Goal: Information Seeking & Learning: Learn about a topic

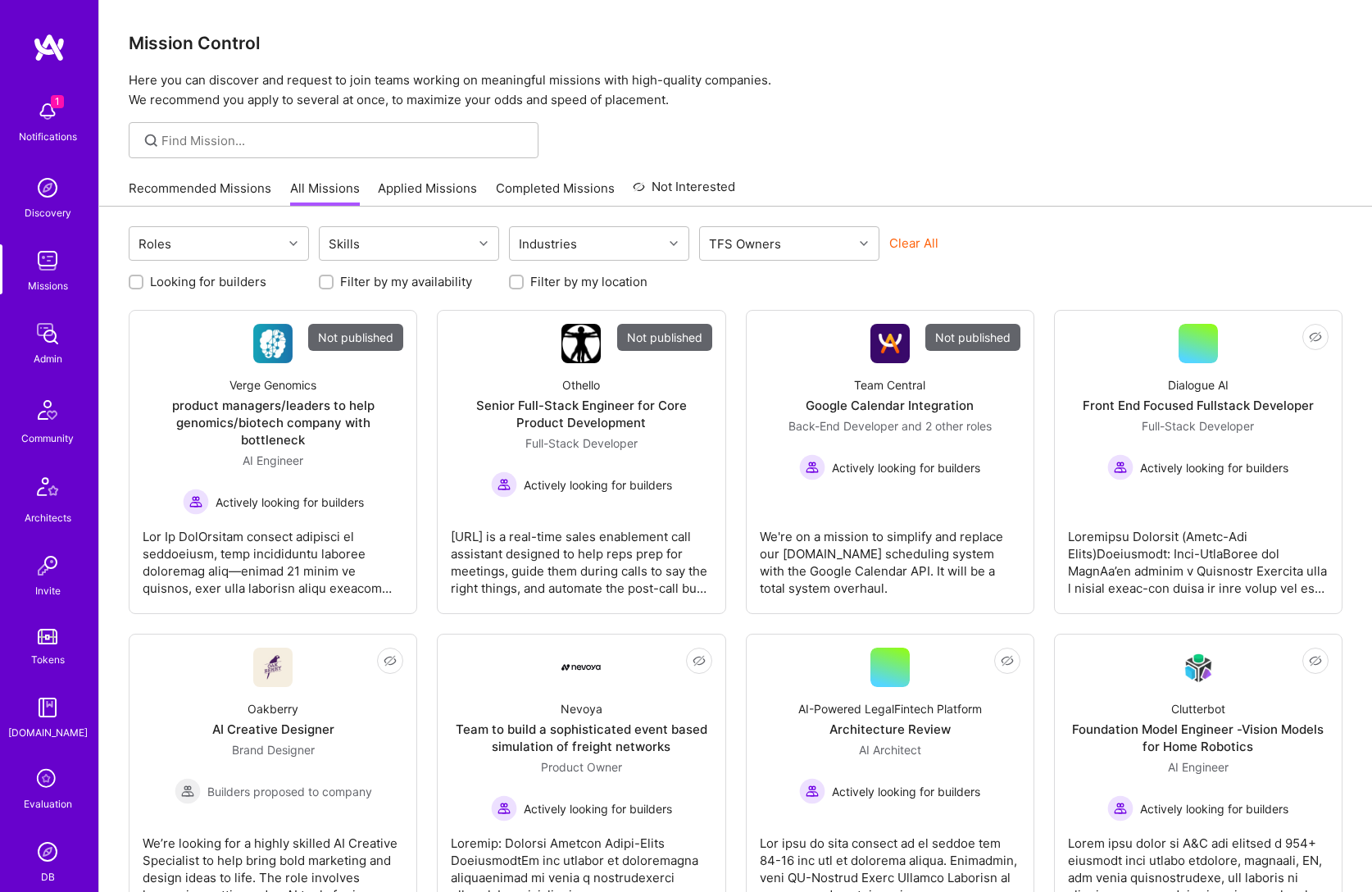
drag, startPoint x: 330, startPoint y: 164, endPoint x: 337, endPoint y: 155, distance: 11.4
drag, startPoint x: 337, startPoint y: 155, endPoint x: 343, endPoint y: 146, distance: 10.8
click at [339, 154] on div at bounding box center [333, 140] width 409 height 36
click at [343, 146] on input at bounding box center [344, 140] width 365 height 17
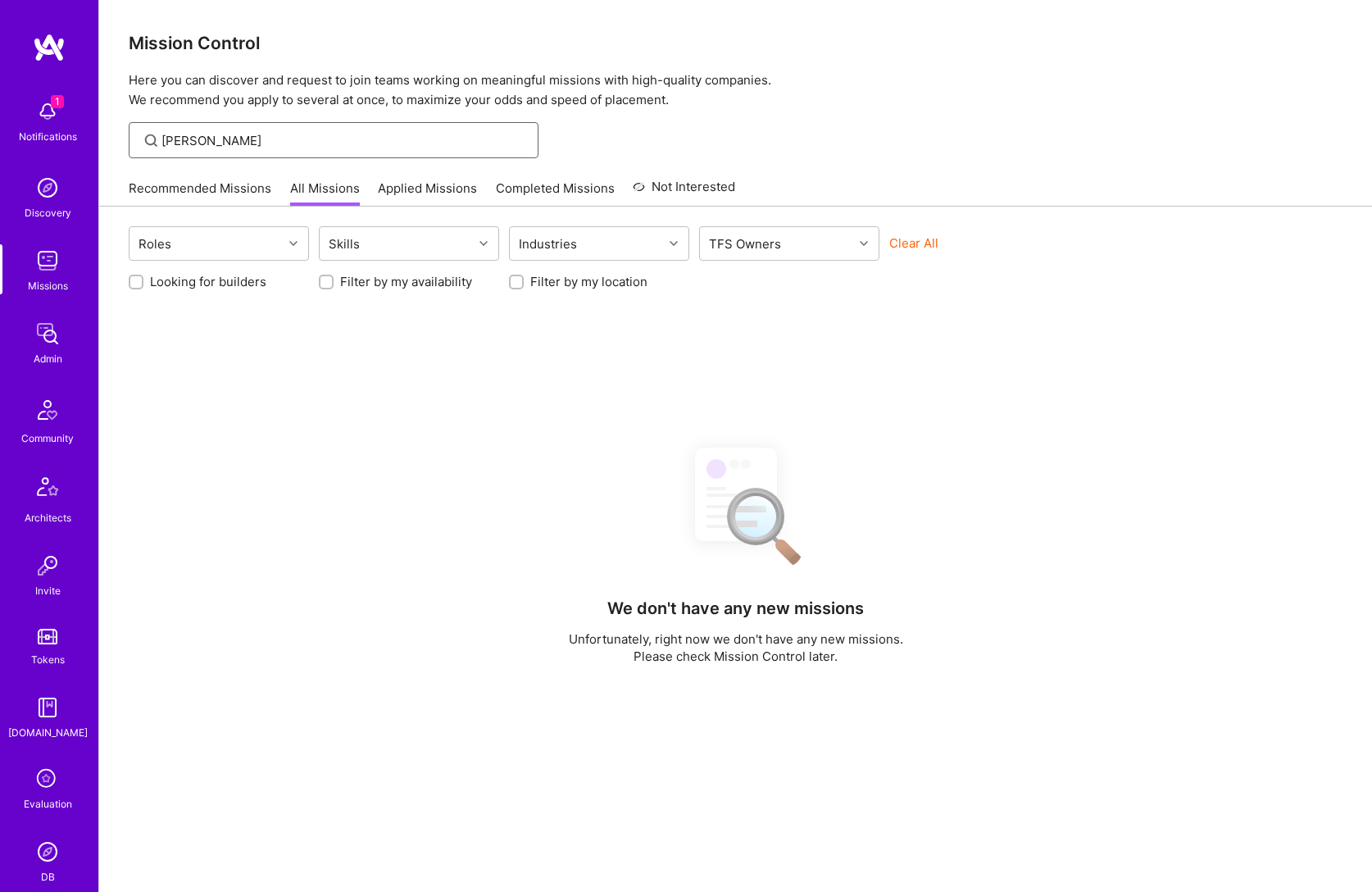
type input "langan"
click at [40, 337] on img at bounding box center [47, 333] width 33 height 33
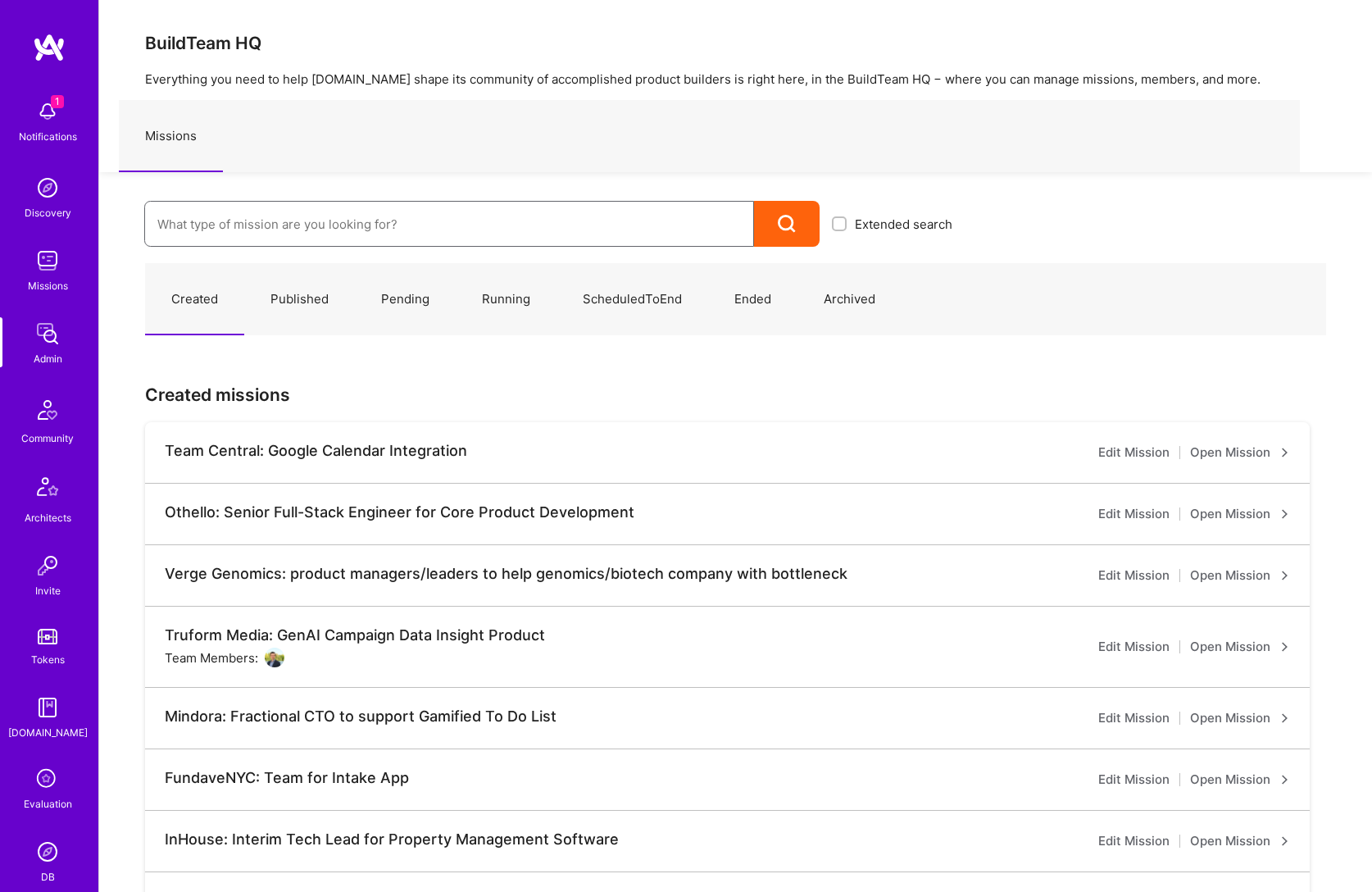
click at [324, 213] on input at bounding box center [449, 224] width 584 height 42
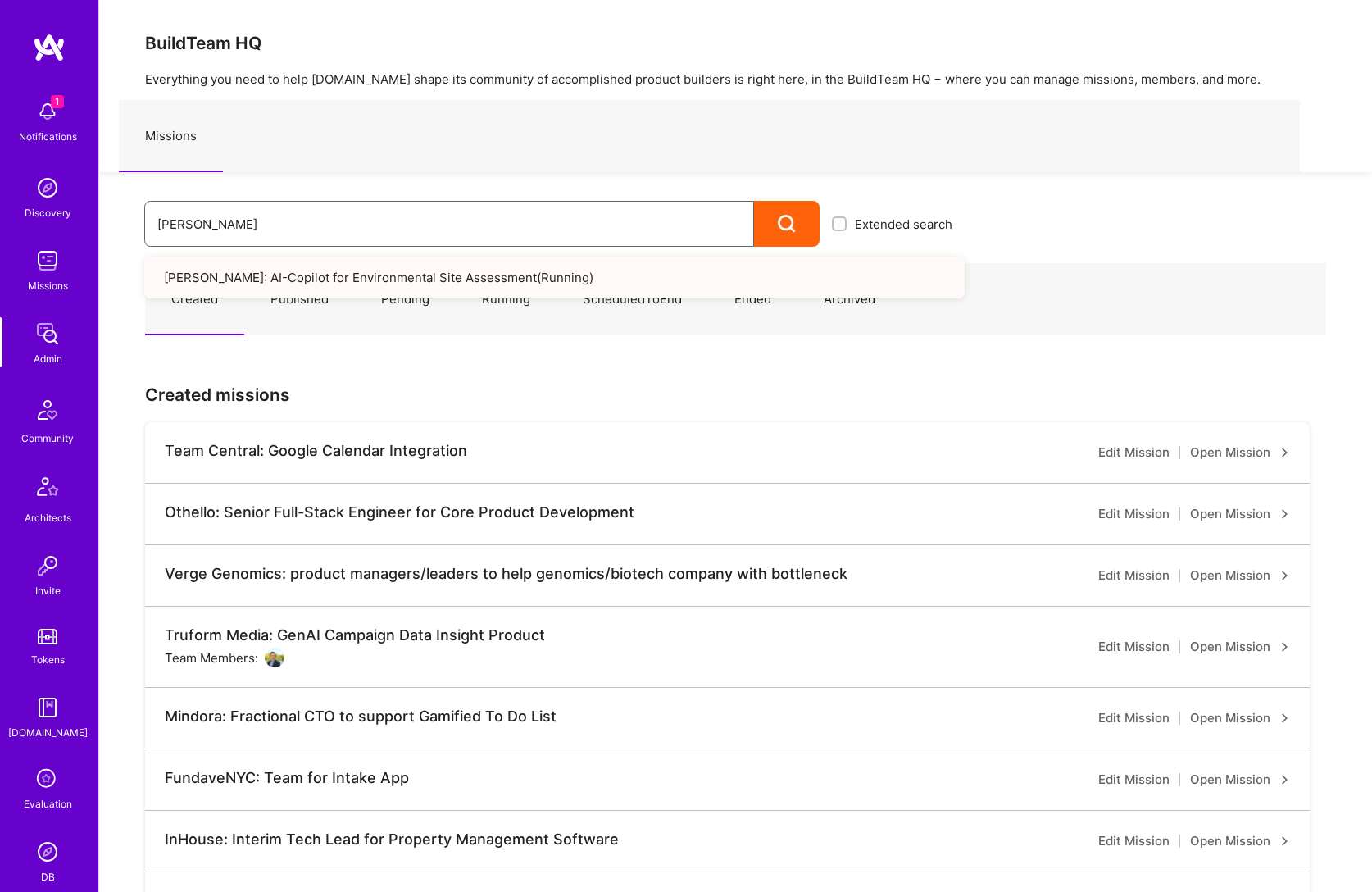
type input "langan"
click at [344, 282] on link "Langan: AI-Copilot for Environmental Site Assessment ( Running )" at bounding box center [555, 277] width 821 height 42
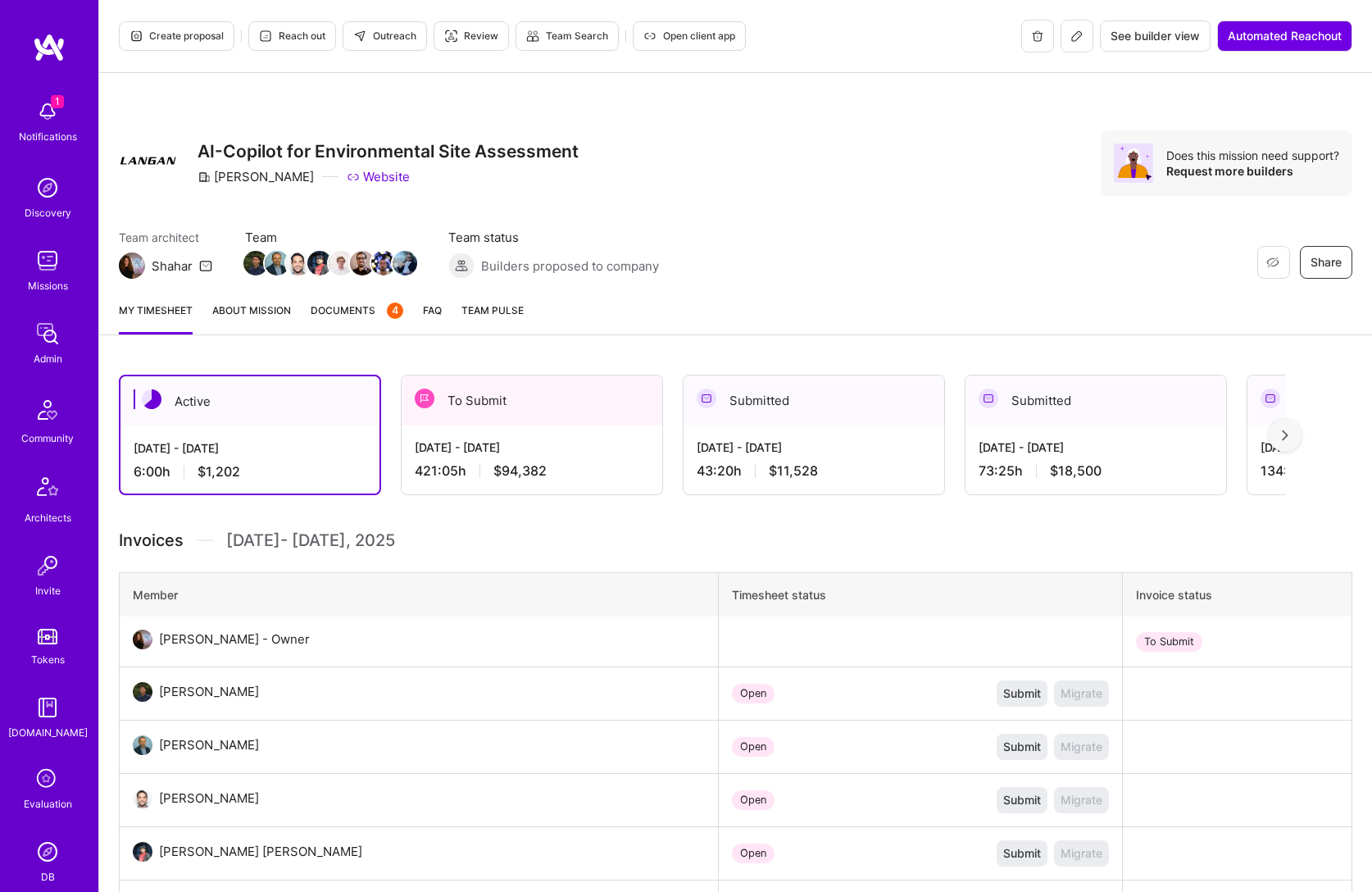
click at [238, 312] on link "About Mission" at bounding box center [251, 318] width 79 height 33
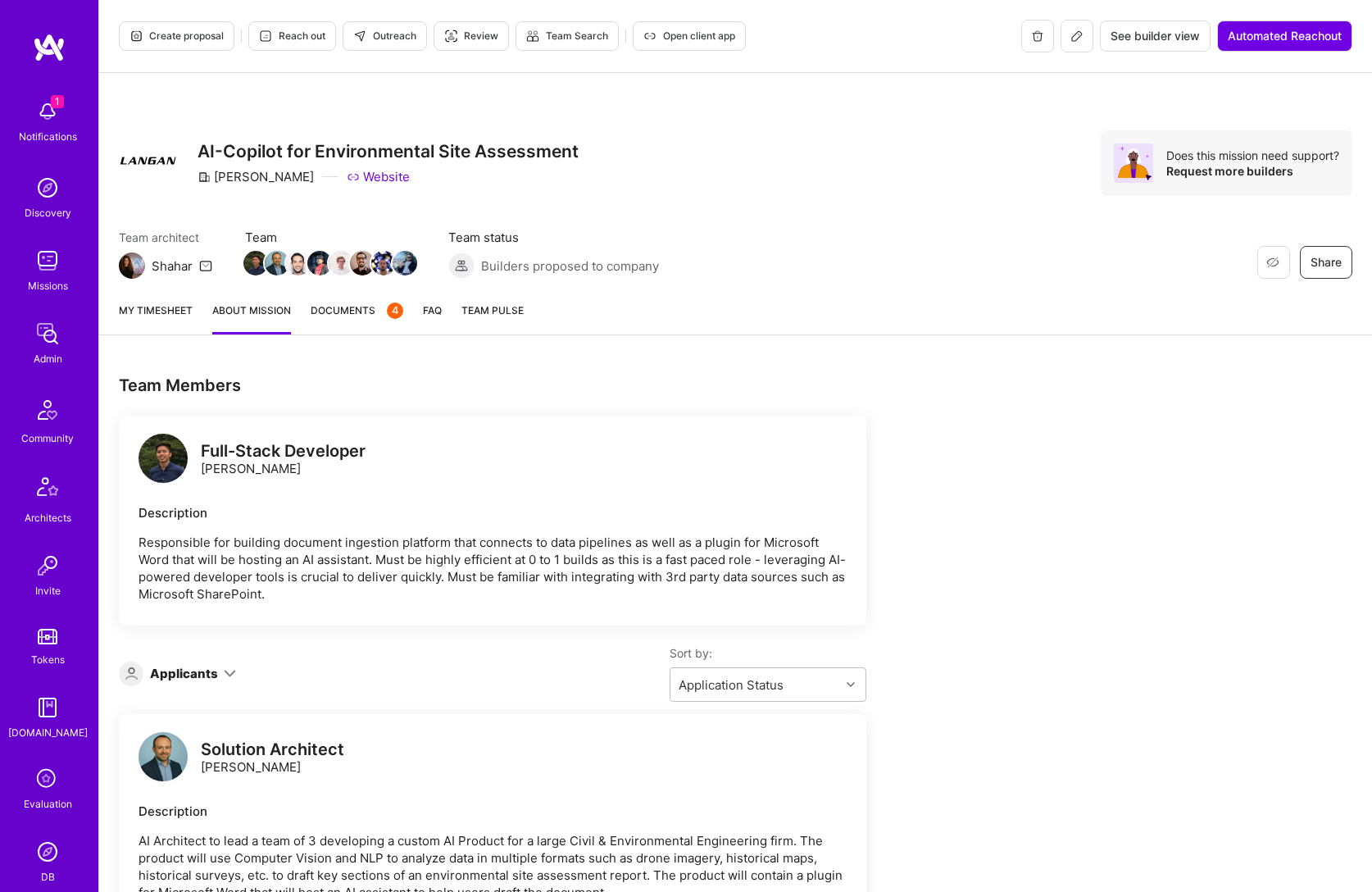
click at [408, 97] on div "Restore Not Interested Share AI-Copilot for Environmental Site Assessment [PERS…" at bounding box center [736, 181] width 1273 height 216
drag, startPoint x: 197, startPoint y: 154, endPoint x: 619, endPoint y: 148, distance: 422.0
click at [619, 148] on div "Restore Not Interested Share AI-Copilot for Environmental Site Assessment [PERS…" at bounding box center [735, 163] width 1234 height 66
drag, startPoint x: 587, startPoint y: 146, endPoint x: 188, endPoint y: 155, distance: 399.1
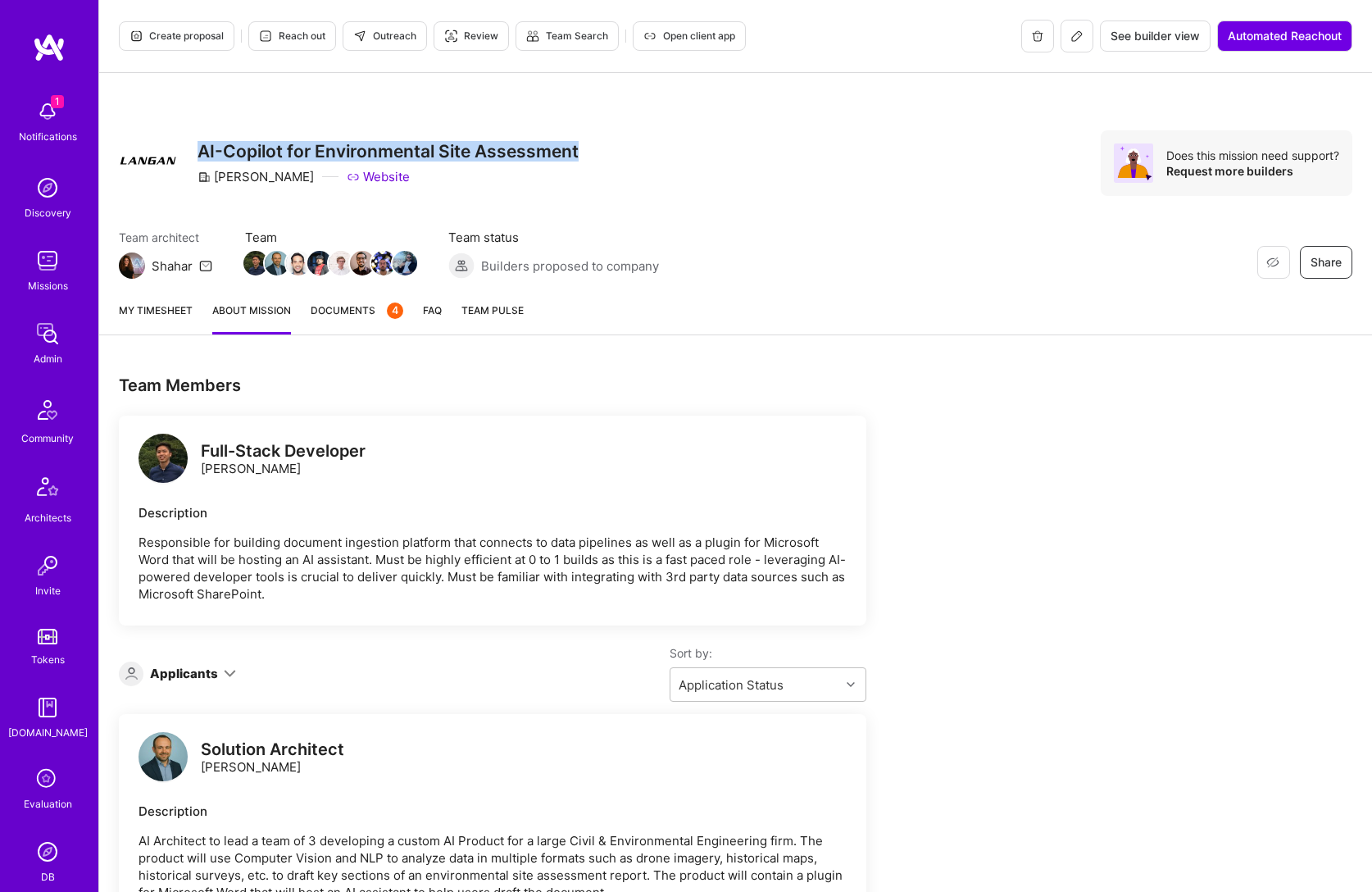
click at [188, 155] on div "Restore Not Interested Share AI-Copilot for Environmental Site Assessment [PERS…" at bounding box center [735, 163] width 1234 height 66
click at [204, 153] on h3 "AI-Copilot for Environmental Site Assessment" at bounding box center [389, 151] width 381 height 21
drag, startPoint x: 229, startPoint y: 154, endPoint x: 623, endPoint y: 153, distance: 394.0
click at [623, 153] on div "Restore Not Interested Share AI-Copilot for Environmental Site Assessment [PERS…" at bounding box center [735, 163] width 1234 height 66
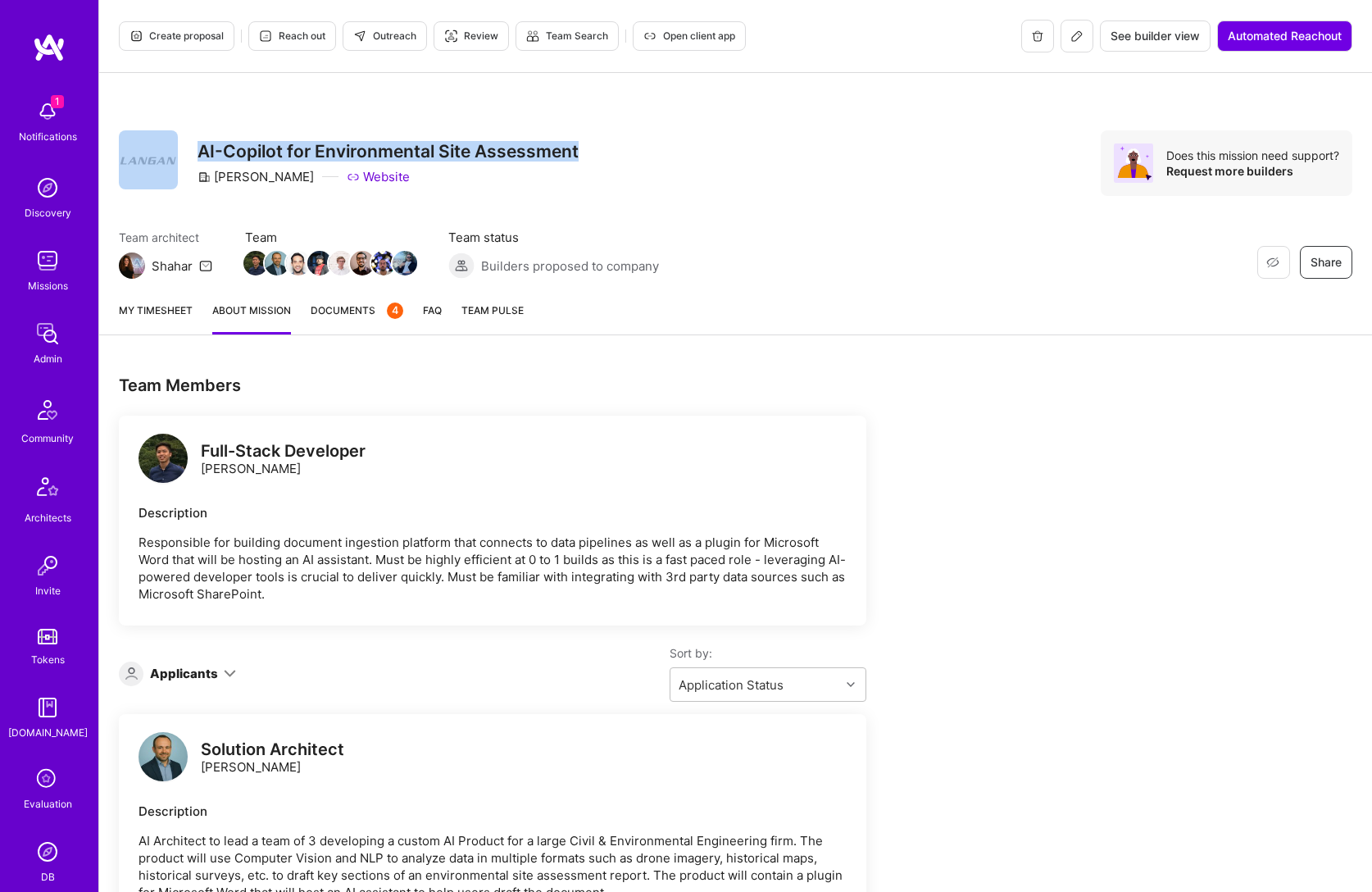
drag, startPoint x: 595, startPoint y: 154, endPoint x: 170, endPoint y: 151, distance: 425.0
click at [170, 151] on div "Restore Not Interested Share AI-Copilot for Environmental Site Assessment [PERS…" at bounding box center [735, 163] width 1234 height 66
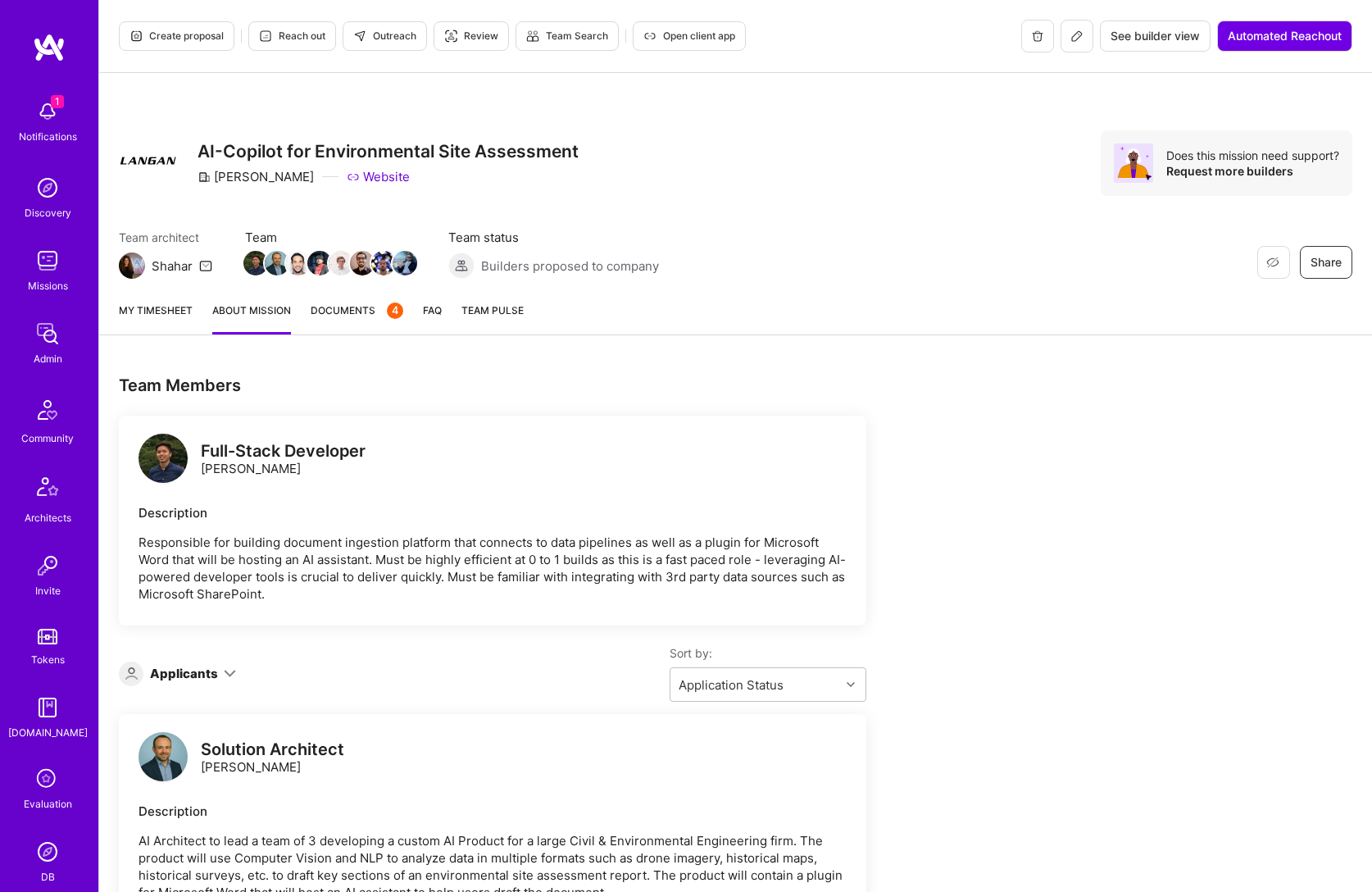
click at [181, 151] on div "Restore Not Interested Share AI-Copilot for Environmental Site Assessment [PERS…" at bounding box center [348, 163] width 460 height 66
drag, startPoint x: 205, startPoint y: 146, endPoint x: 629, endPoint y: 141, distance: 424.0
click at [629, 141] on div "Restore Not Interested Share AI-Copilot for Environmental Site Assessment [PERS…" at bounding box center [735, 163] width 1234 height 66
click at [597, 149] on div "Restore Not Interested Share AI-Copilot for Environmental Site Assessment [PERS…" at bounding box center [735, 163] width 1234 height 66
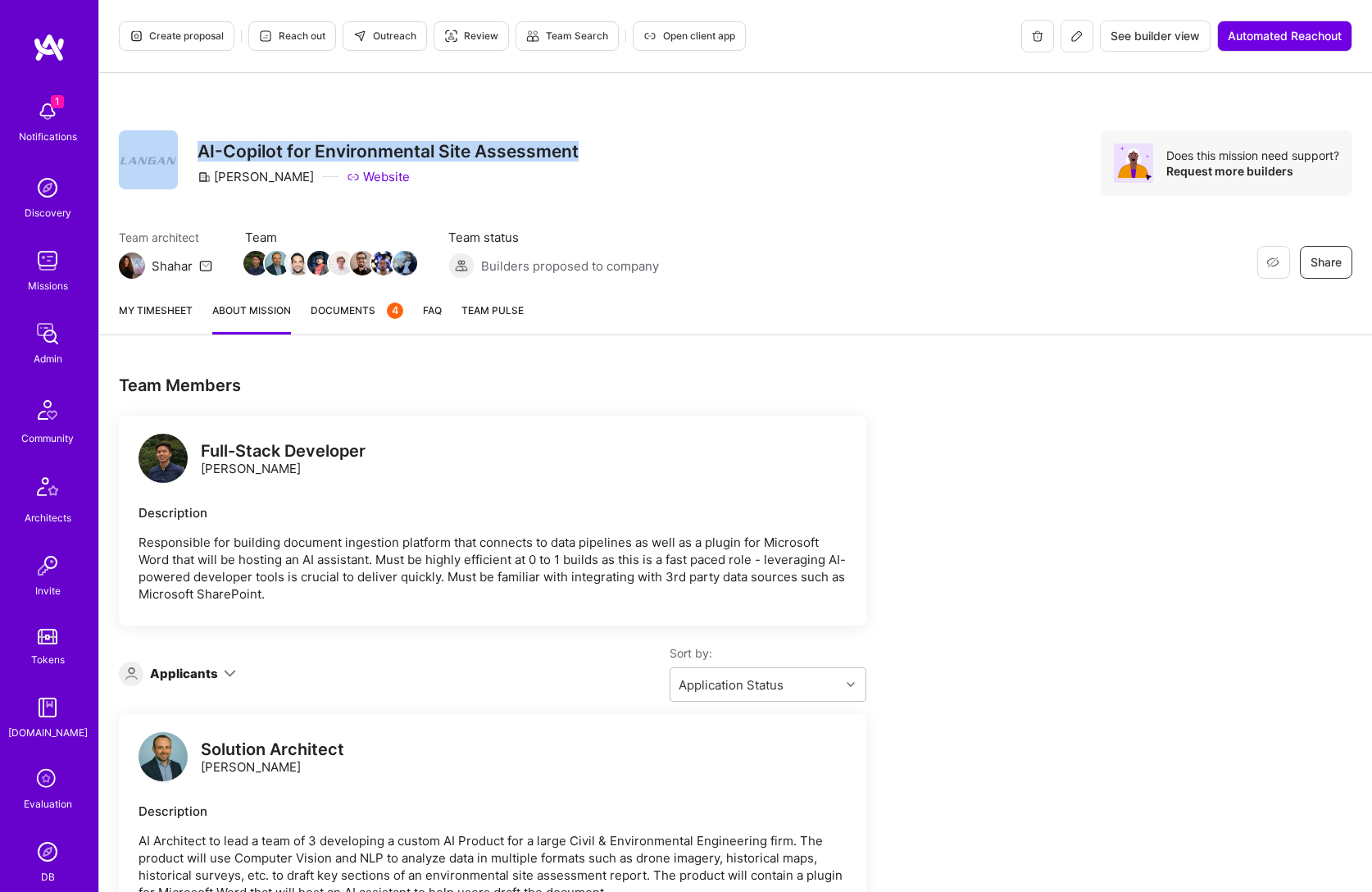
drag, startPoint x: 597, startPoint y: 149, endPoint x: 185, endPoint y: 149, distance: 412.0
click at [183, 149] on div "Restore Not Interested Share AI-Copilot for Environmental Site Assessment [PERS…" at bounding box center [735, 163] width 1234 height 66
click at [185, 149] on div "Restore Not Interested Share AI-Copilot for Environmental Site Assessment [PERS…" at bounding box center [348, 163] width 460 height 66
drag, startPoint x: 201, startPoint y: 147, endPoint x: 608, endPoint y: 149, distance: 407.0
click at [608, 149] on div "Restore Not Interested Share AI-Copilot for Environmental Site Assessment [PERS…" at bounding box center [735, 163] width 1234 height 66
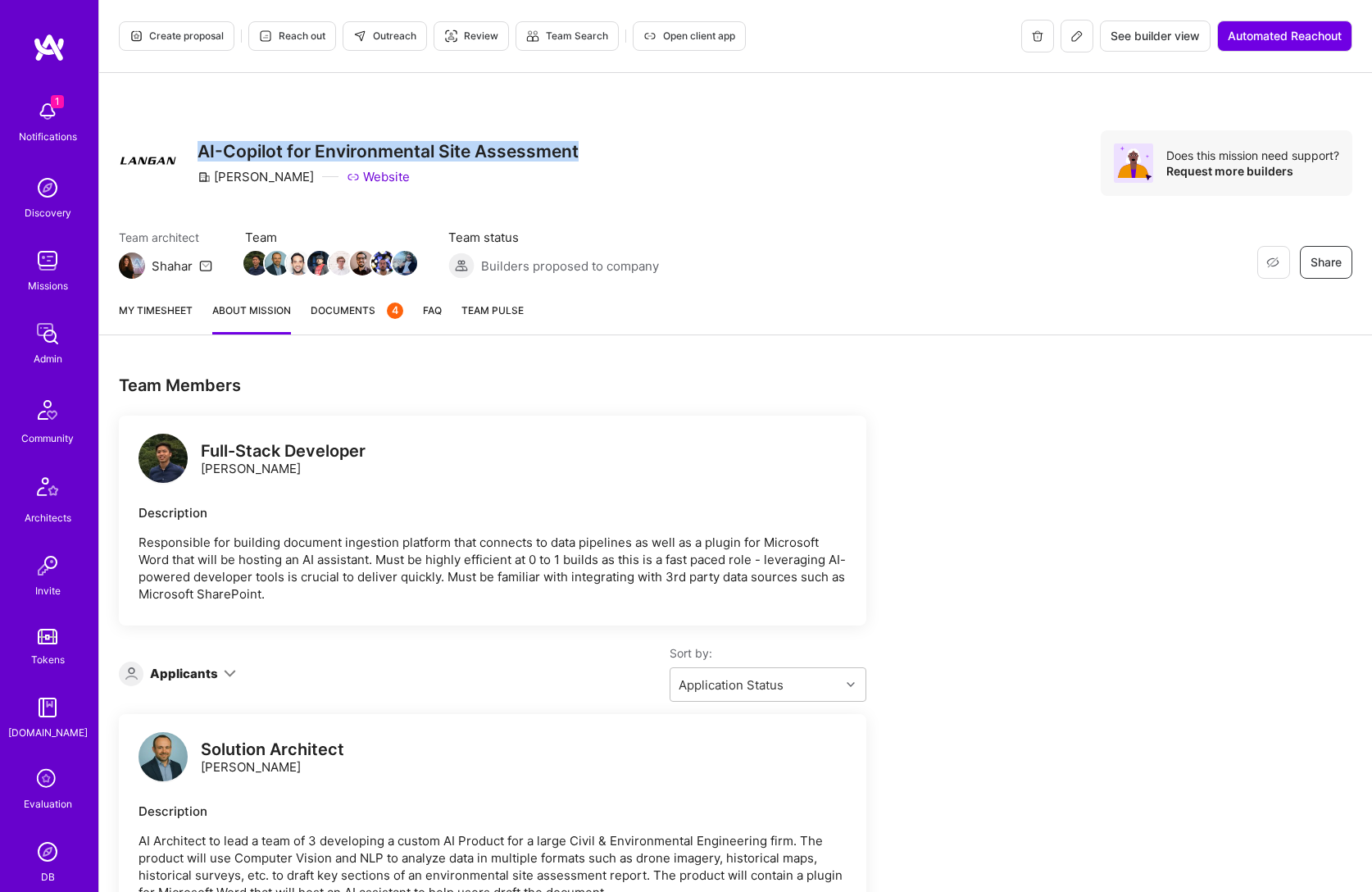
click at [608, 149] on div "Restore Not Interested Share AI-Copilot for Environmental Site Assessment [PERS…" at bounding box center [735, 163] width 1234 height 66
drag, startPoint x: 582, startPoint y: 151, endPoint x: 135, endPoint y: 146, distance: 447.0
click at [135, 146] on div "Restore Not Interested Share AI-Copilot for Environmental Site Assessment [PERS…" at bounding box center [735, 163] width 1234 height 66
click at [206, 138] on div "AI-Copilot for Environmental Site Assessment [PERSON_NAME] Website" at bounding box center [389, 163] width 381 height 66
drag, startPoint x: 119, startPoint y: 127, endPoint x: 711, endPoint y: 164, distance: 593.2
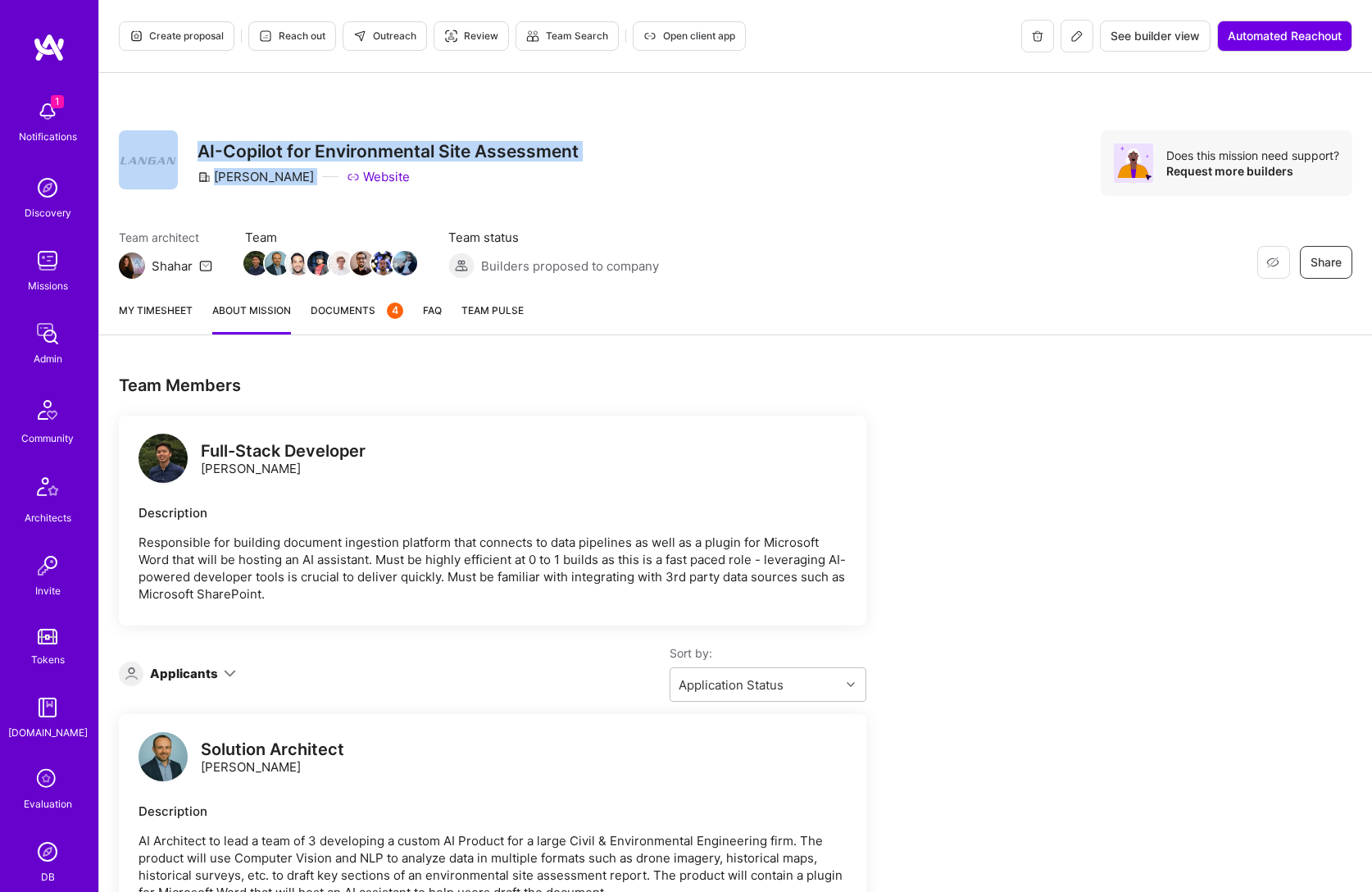
click at [711, 164] on div "Restore Not Interested Share AI-Copilot for Environmental Site Assessment [PERS…" at bounding box center [736, 181] width 1273 height 216
click at [711, 164] on div "Restore Not Interested Share AI-Copilot for Environmental Site Assessment [PERS…" at bounding box center [735, 163] width 1234 height 66
drag, startPoint x: 462, startPoint y: 167, endPoint x: 155, endPoint y: 127, distance: 309.6
click at [155, 127] on div "Restore Not Interested Share AI-Copilot for Environmental Site Assessment [PERS…" at bounding box center [736, 181] width 1273 height 216
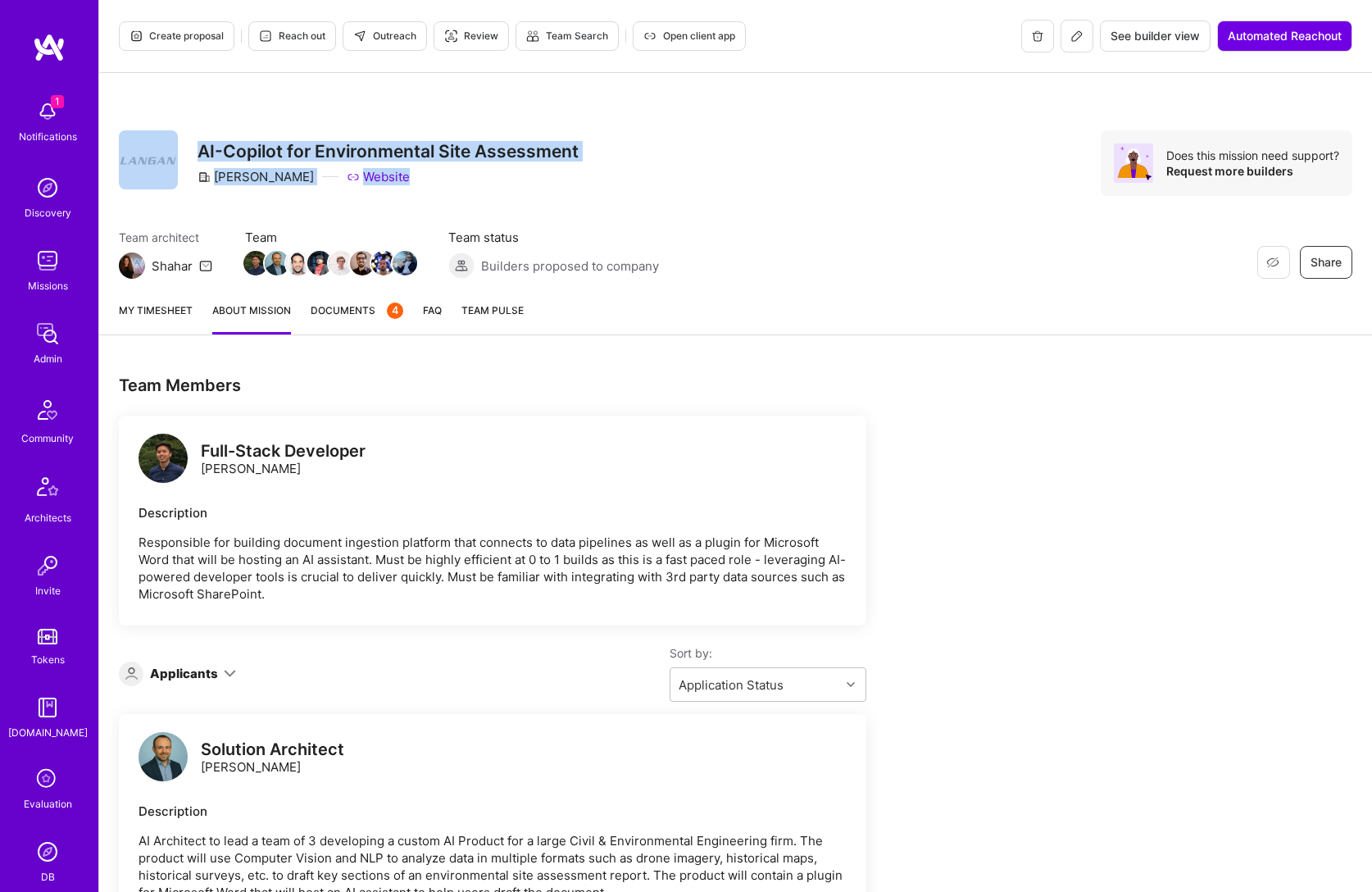
drag, startPoint x: 148, startPoint y: 109, endPoint x: 654, endPoint y: 189, distance: 512.3
click at [654, 189] on div "Restore Not Interested Share AI-Copilot for Environmental Site Assessment [PERS…" at bounding box center [736, 181] width 1273 height 216
drag, startPoint x: 654, startPoint y: 189, endPoint x: 635, endPoint y: 189, distance: 19.0
click at [653, 189] on div "Restore Not Interested Share AI-Copilot for Environmental Site Assessment [PERS…" at bounding box center [735, 163] width 1234 height 66
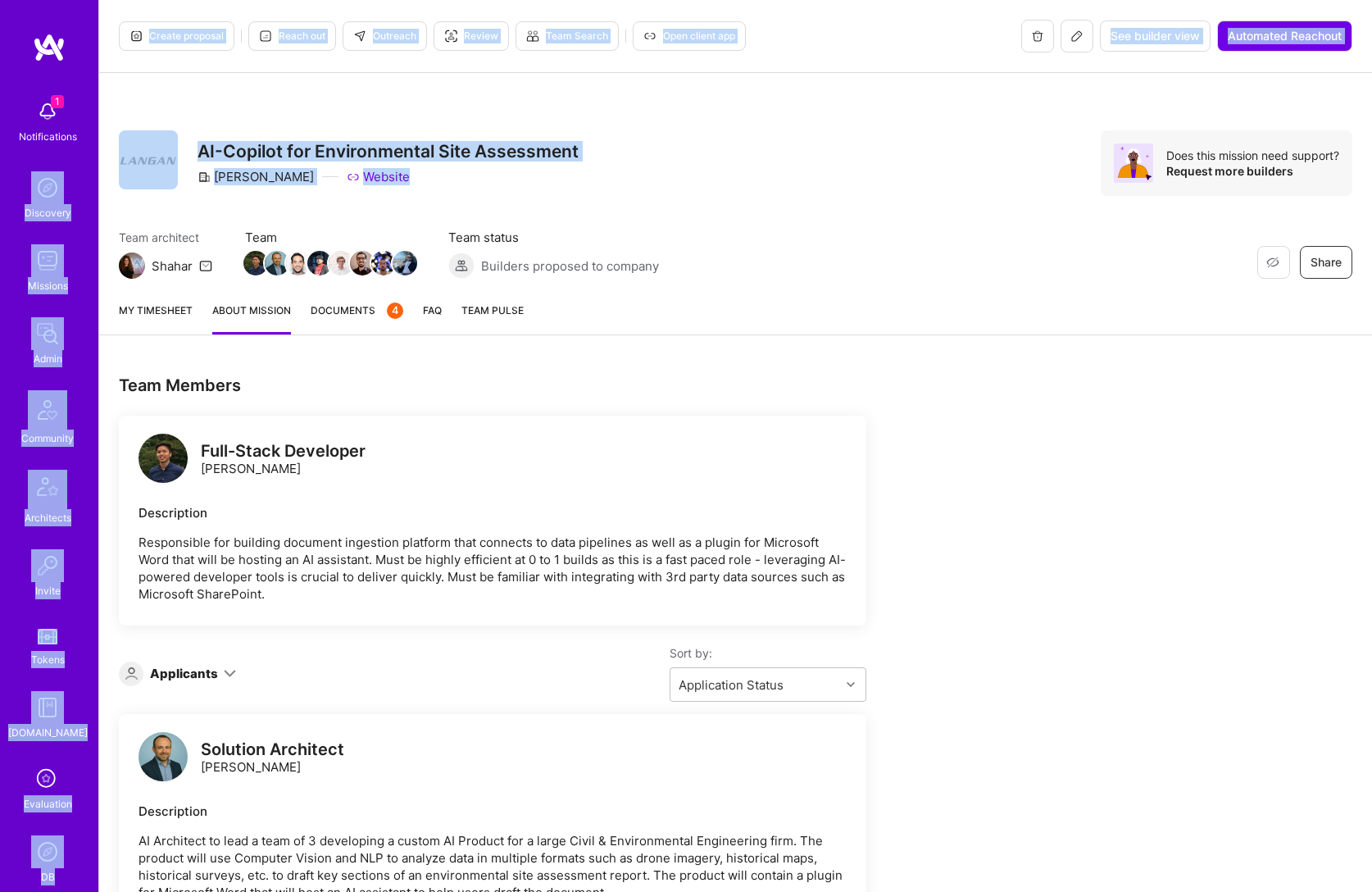
drag, startPoint x: 356, startPoint y: 188, endPoint x: 97, endPoint y: 127, distance: 266.1
click at [127, 116] on div "Restore Not Interested Share AI-Copilot for Environmental Site Assessment [PERS…" at bounding box center [736, 181] width 1273 height 216
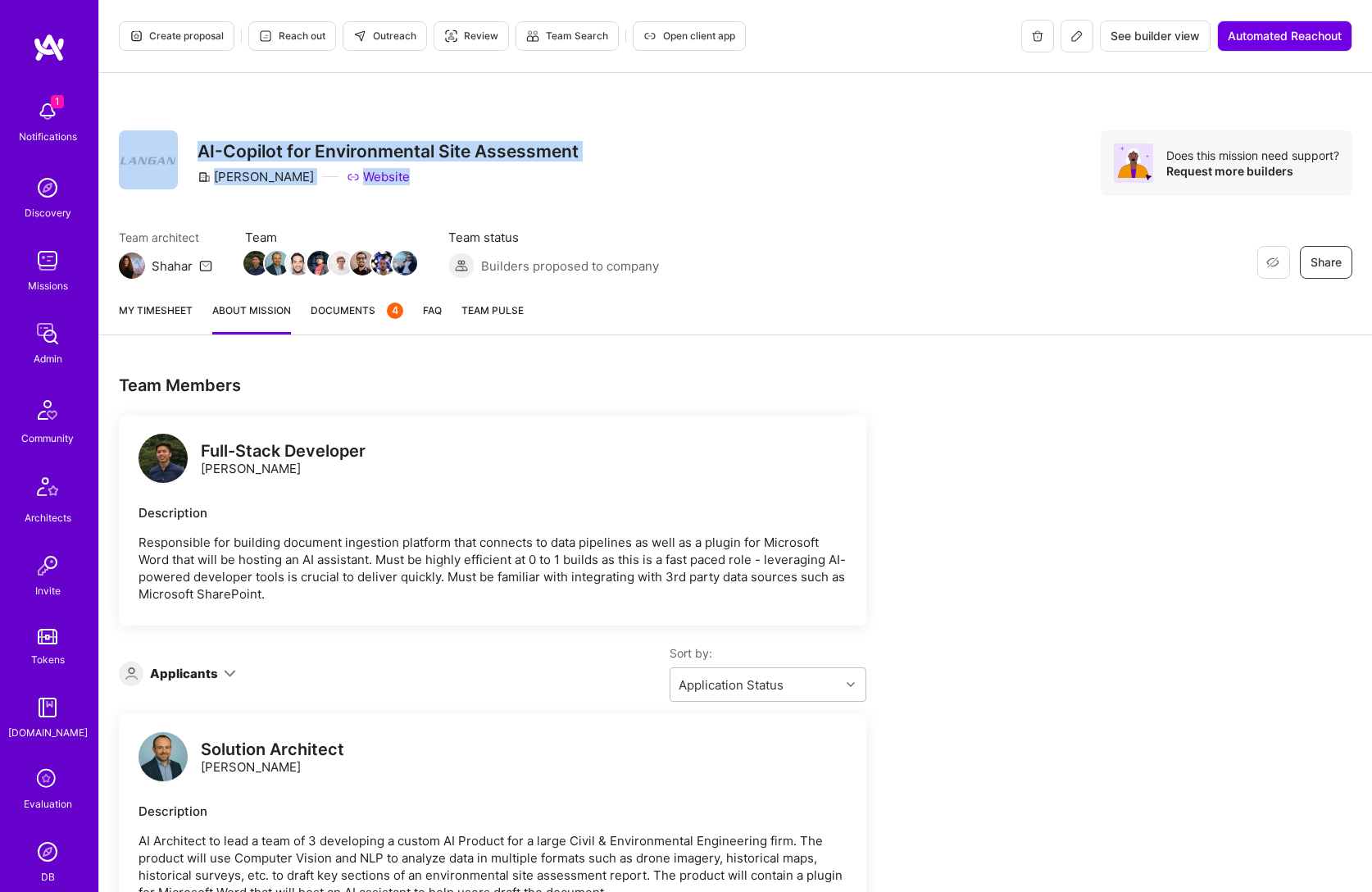
drag, startPoint x: 128, startPoint y: 98, endPoint x: 603, endPoint y: 197, distance: 485.2
click at [603, 197] on div "Restore Not Interested Share AI-Copilot for Environmental Site Assessment [PERS…" at bounding box center [736, 181] width 1273 height 216
drag, startPoint x: 530, startPoint y: 195, endPoint x: 144, endPoint y: 111, distance: 395.0
click at [144, 111] on div "Restore Not Interested Share AI-Copilot for Environmental Site Assessment [PERS…" at bounding box center [736, 181] width 1273 height 216
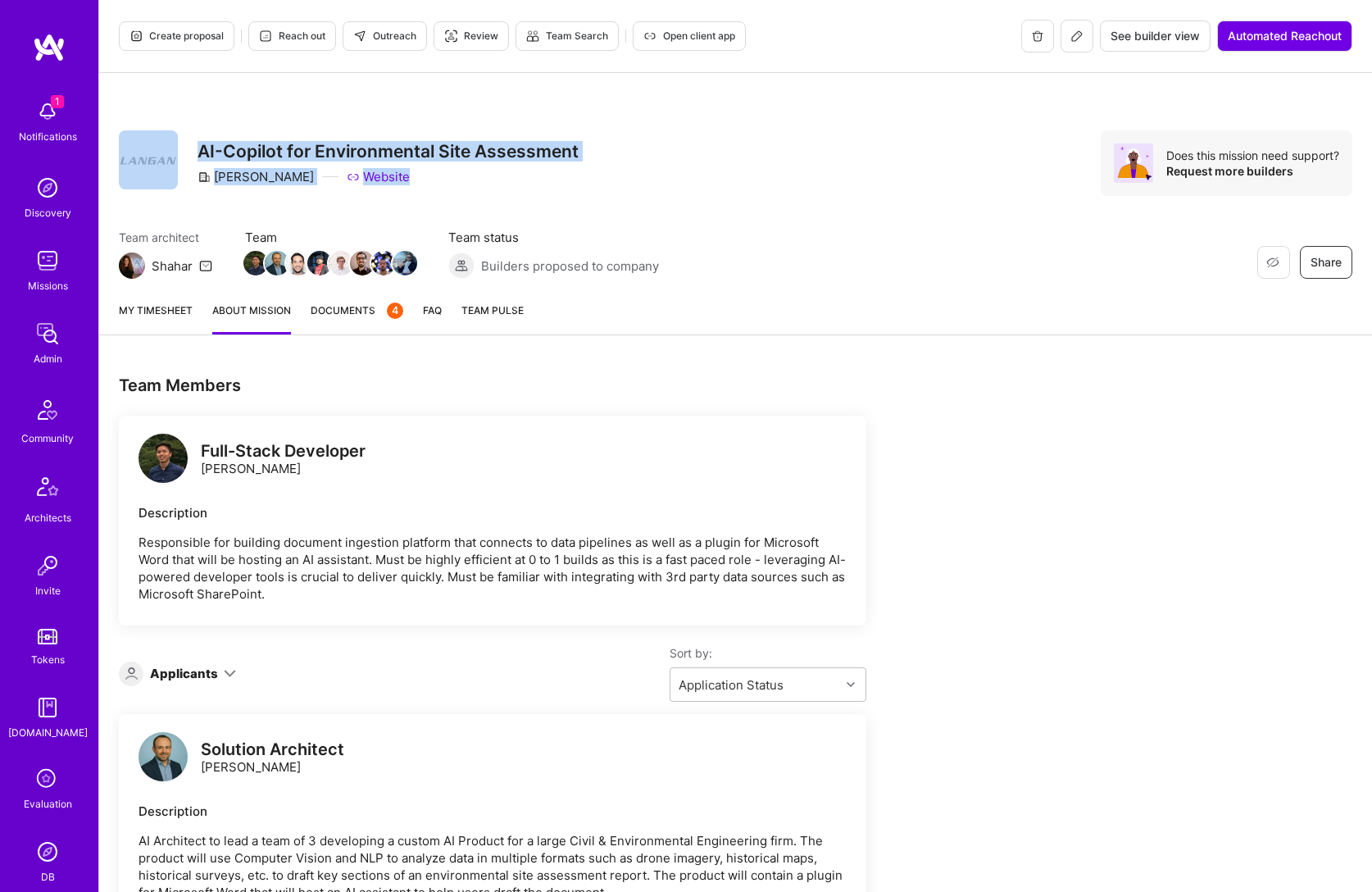
click at [144, 111] on div "Restore Not Interested Share AI-Copilot for Environmental Site Assessment [PERS…" at bounding box center [736, 181] width 1273 height 216
